Goal: Information Seeking & Learning: Learn about a topic

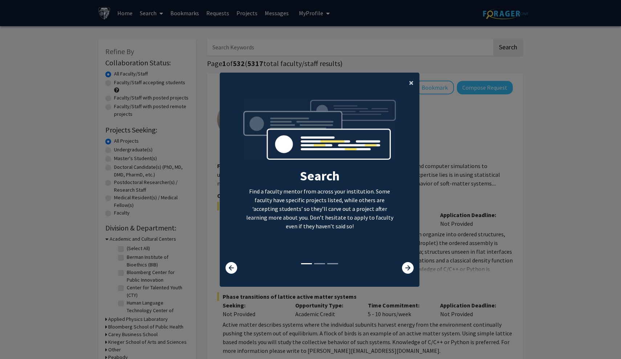
click at [414, 78] on button "×" at bounding box center [411, 83] width 16 height 20
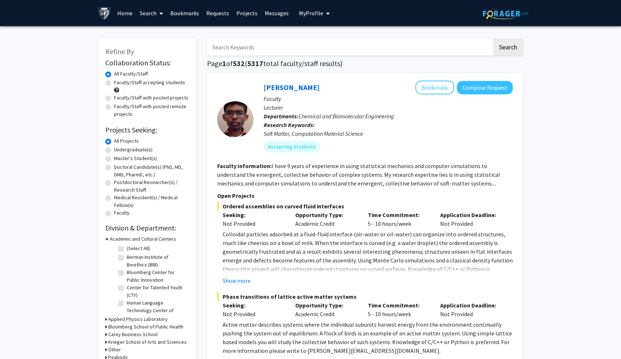
click at [114, 153] on label "Undergraduate(s)" at bounding box center [133, 150] width 39 height 8
click at [114, 151] on input "Undergraduate(s)" at bounding box center [116, 148] width 5 height 5
radio input "true"
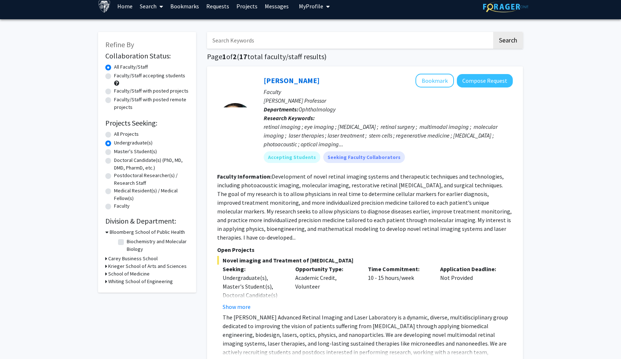
scroll to position [7, 0]
click at [112, 266] on h3 "Krieger School of Arts and Sciences" at bounding box center [147, 266] width 78 height 8
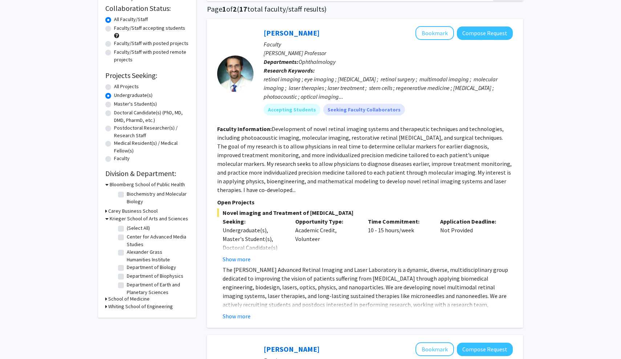
scroll to position [56, 0]
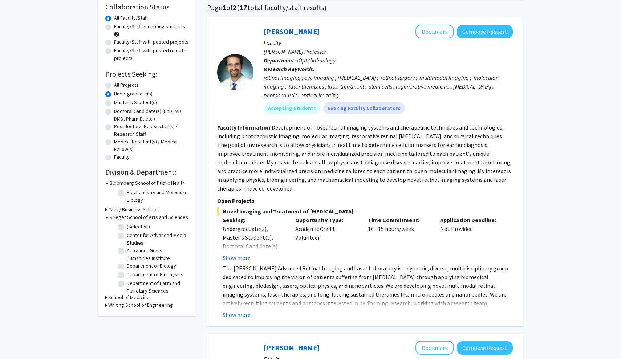
click at [127, 268] on label "Department of Biology" at bounding box center [151, 266] width 49 height 8
click at [127, 267] on input "Department of Biology" at bounding box center [129, 264] width 5 height 5
checkbox input "true"
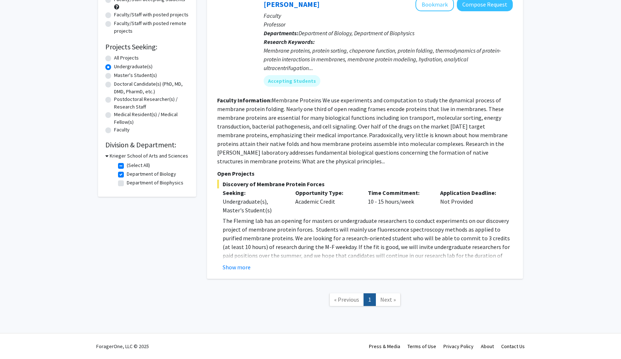
scroll to position [84, 0]
click at [117, 182] on fg-checkbox-list "(Select All) (Select All) Department of Biology Department of Biology Departmen…" at bounding box center [152, 175] width 73 height 30
click at [127, 183] on label "Department of Biophysics" at bounding box center [155, 183] width 57 height 8
click at [127, 183] on input "Department of Biophysics" at bounding box center [129, 181] width 5 height 5
checkbox input "true"
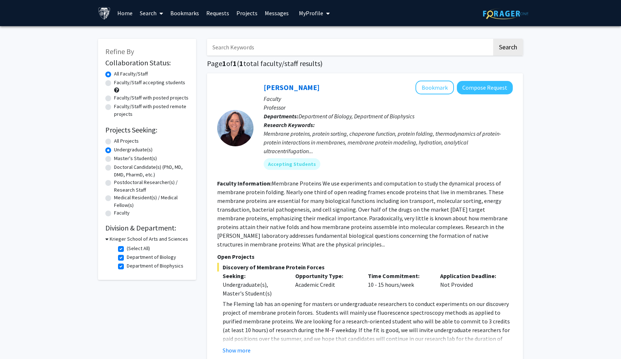
click at [114, 84] on label "Faculty/Staff accepting students" at bounding box center [149, 83] width 71 height 8
click at [114, 84] on input "Faculty/Staff accepting students" at bounding box center [116, 81] width 5 height 5
radio input "true"
